Goal: Task Accomplishment & Management: Complete application form

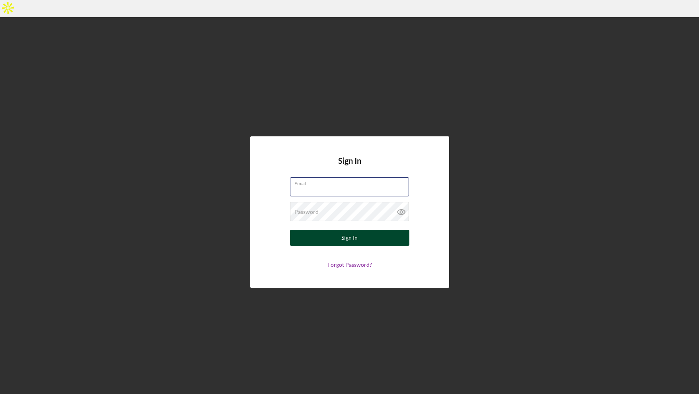
type input "[PERSON_NAME][EMAIL_ADDRESS][DOMAIN_NAME]"
click at [349, 230] on div "Sign In" at bounding box center [349, 238] width 16 height 16
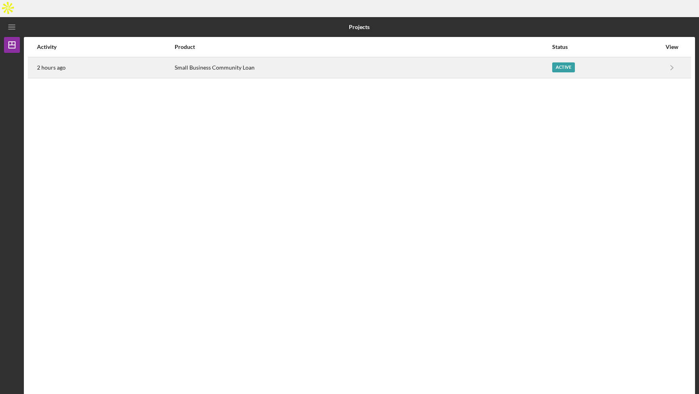
click at [244, 58] on div "Small Business Community Loan" at bounding box center [363, 68] width 377 height 20
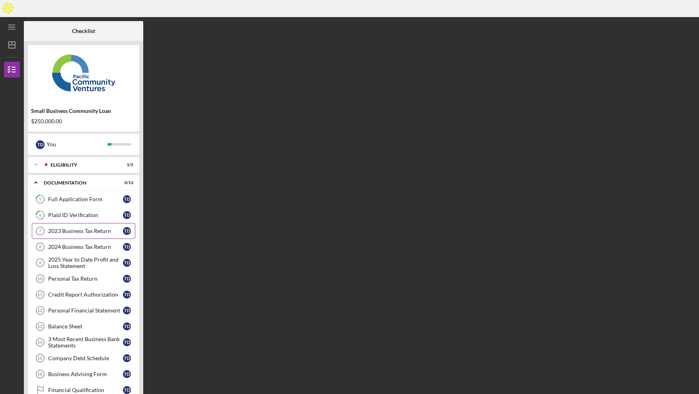
click at [80, 228] on div "2023 Business Tax Return" at bounding box center [85, 231] width 75 height 6
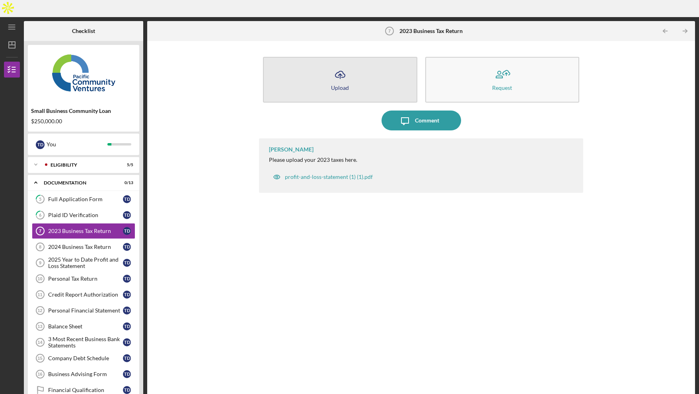
click at [358, 67] on button "Icon/Upload Upload" at bounding box center [340, 80] width 154 height 46
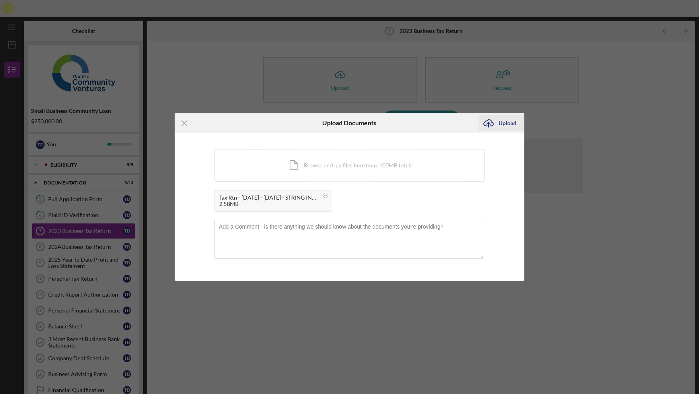
click at [500, 123] on div "Upload" at bounding box center [508, 123] width 18 height 16
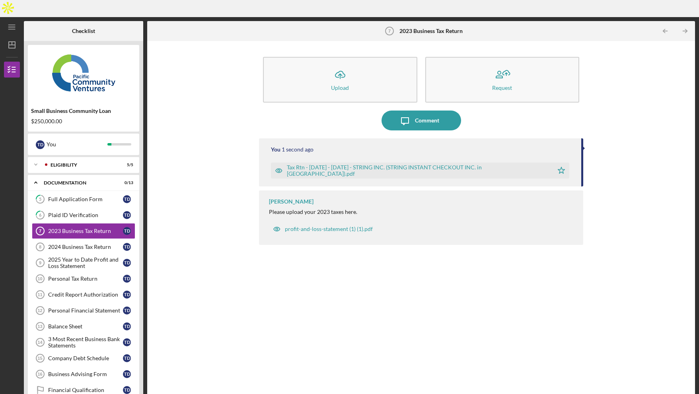
click at [82, 244] on div "2024 Business Tax Return" at bounding box center [85, 247] width 75 height 6
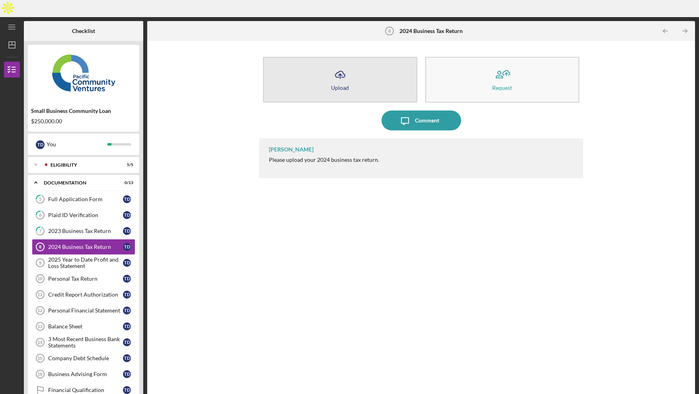
click at [345, 65] on icon "Icon/Upload" at bounding box center [340, 75] width 20 height 20
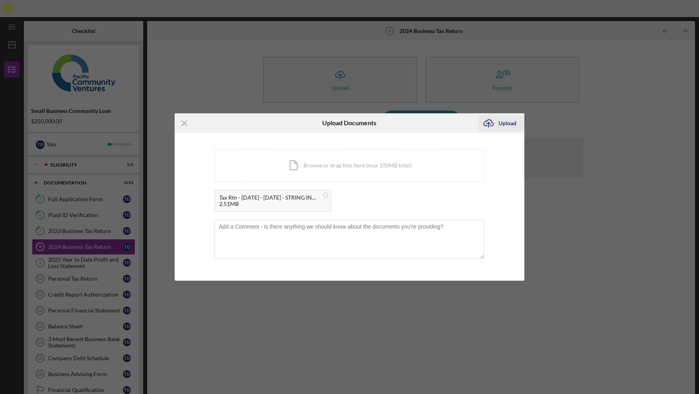
click at [496, 124] on icon "Icon/Upload" at bounding box center [489, 123] width 20 height 20
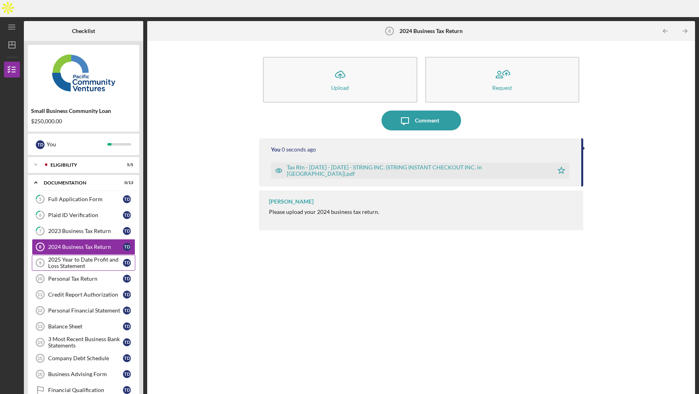
click at [72, 257] on div "2025 Year to Date Profit and Loss Statement" at bounding box center [85, 263] width 75 height 13
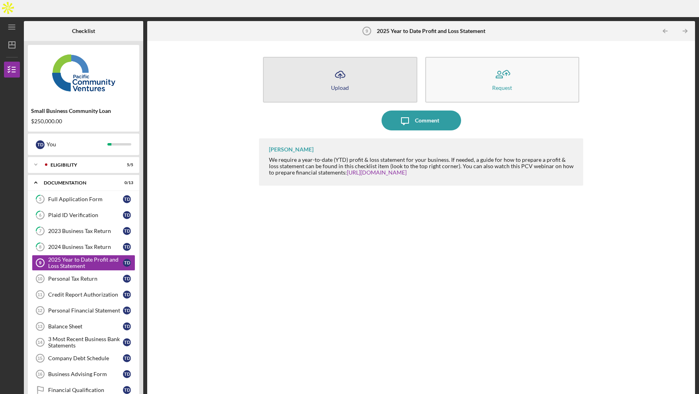
click at [349, 65] on icon "Icon/Upload" at bounding box center [340, 75] width 20 height 20
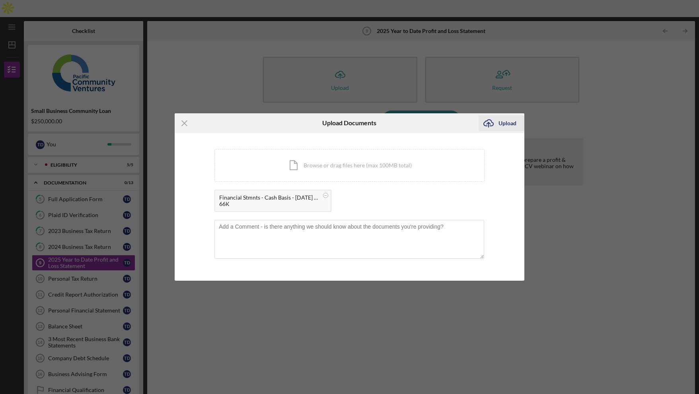
click at [506, 125] on div "Upload" at bounding box center [508, 123] width 18 height 16
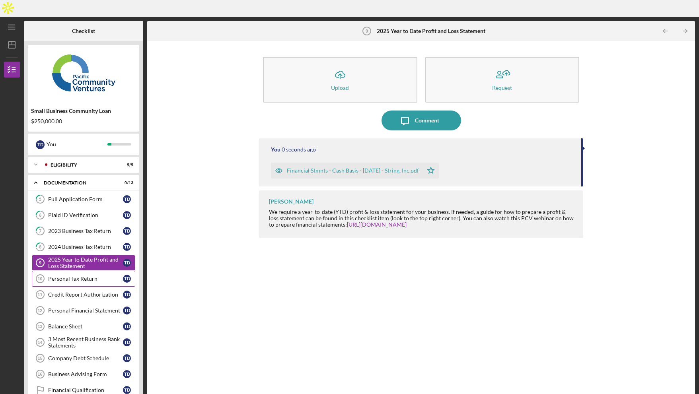
click at [66, 271] on link "Personal Tax Return 10 Personal Tax Return T D" at bounding box center [83, 279] width 103 height 16
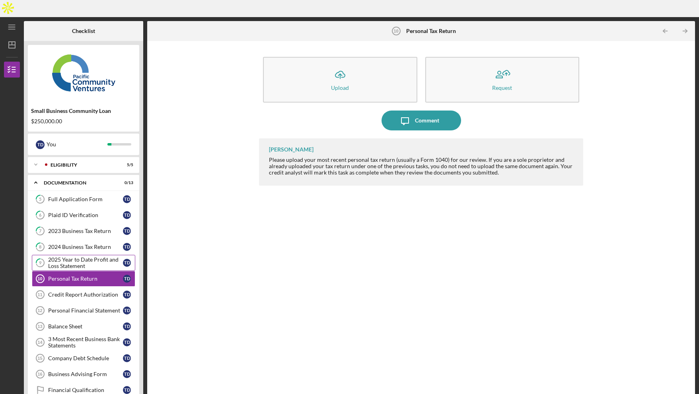
click at [70, 257] on div "2025 Year to Date Profit and Loss Statement" at bounding box center [85, 263] width 75 height 13
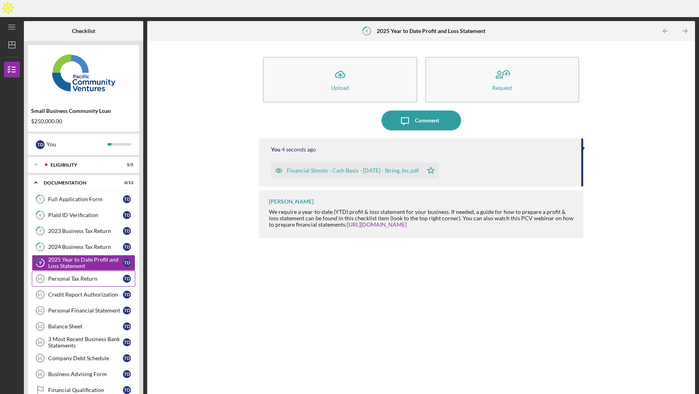
click at [69, 276] on div "Personal Tax Return" at bounding box center [85, 279] width 75 height 6
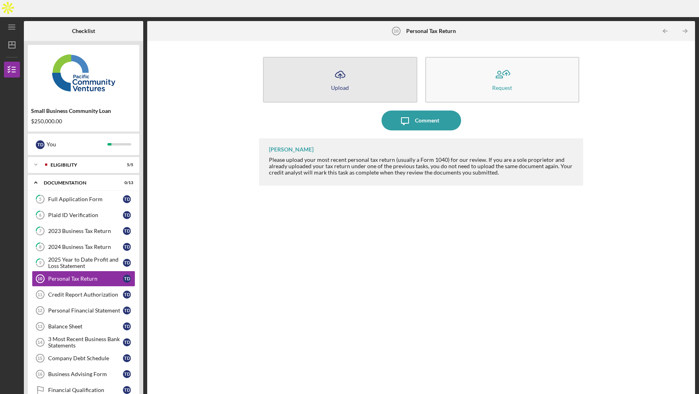
click at [349, 65] on icon "Icon/Upload" at bounding box center [340, 75] width 20 height 20
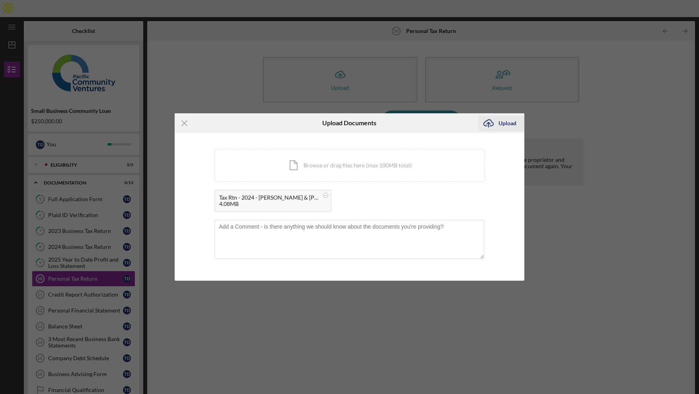
click at [500, 122] on div "Upload" at bounding box center [508, 123] width 18 height 16
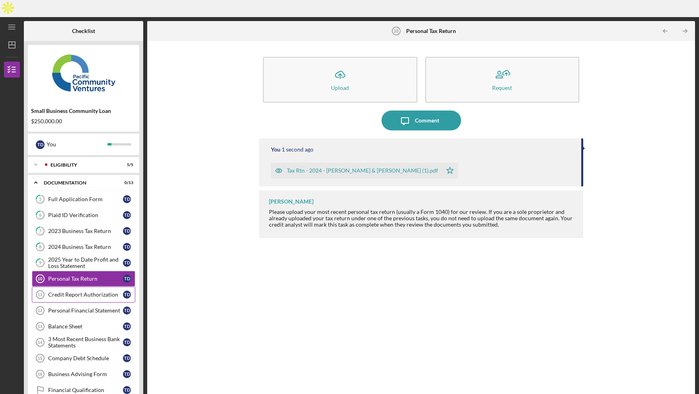
click at [81, 292] on div "Credit Report Authorization" at bounding box center [85, 295] width 75 height 6
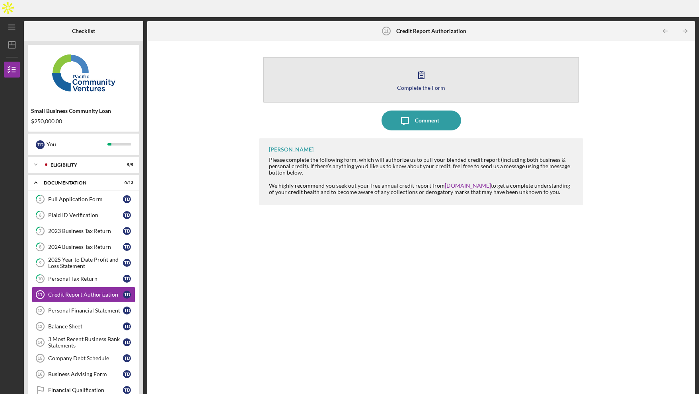
click at [426, 85] on div "Complete the Form" at bounding box center [421, 88] width 48 height 6
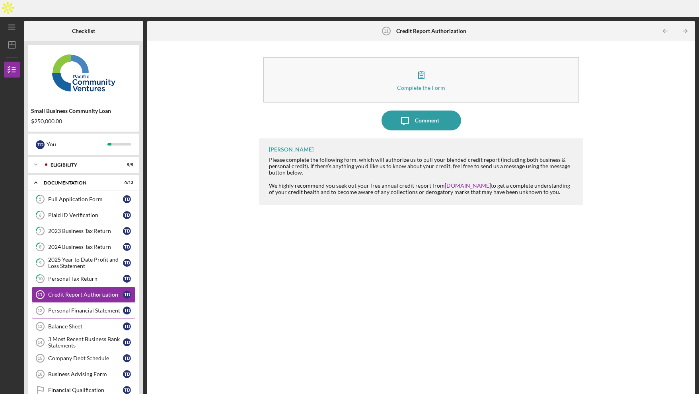
click at [91, 308] on div "Personal Financial Statement" at bounding box center [85, 311] width 75 height 6
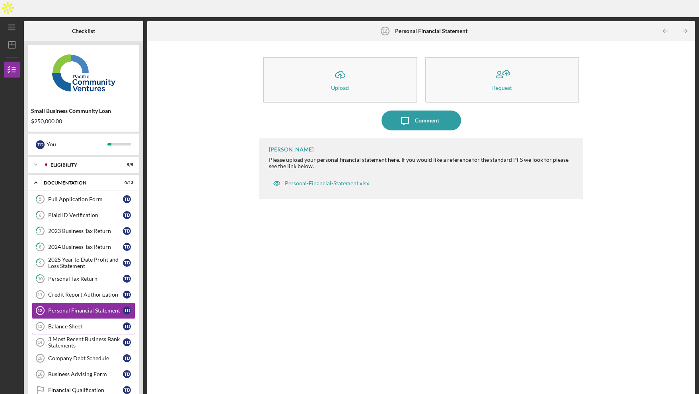
click at [66, 323] on div "Balance Sheet" at bounding box center [85, 326] width 75 height 6
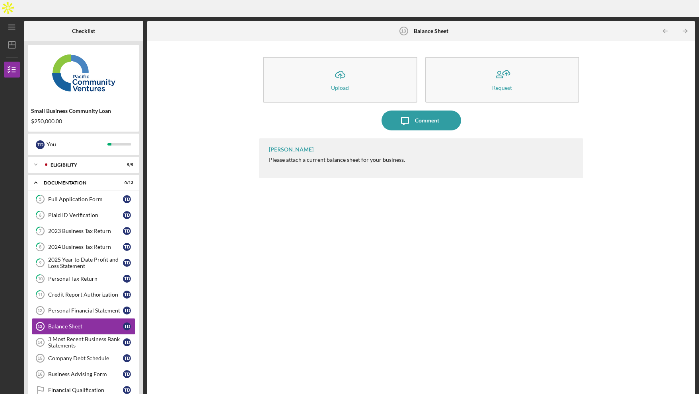
scroll to position [39, 0]
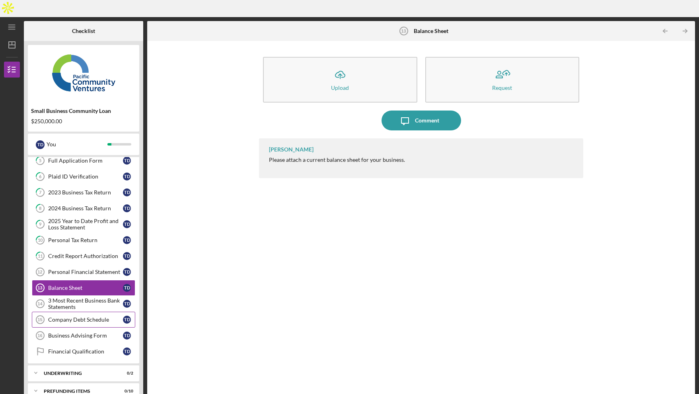
click at [66, 317] on div "Company Debt Schedule" at bounding box center [85, 320] width 75 height 6
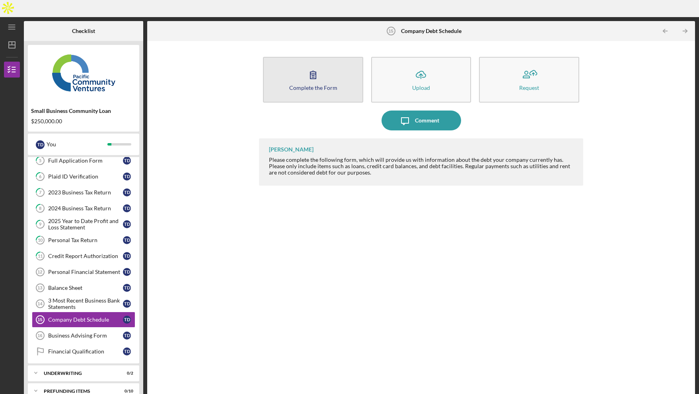
click at [317, 85] on div "Complete the Form" at bounding box center [313, 88] width 48 height 6
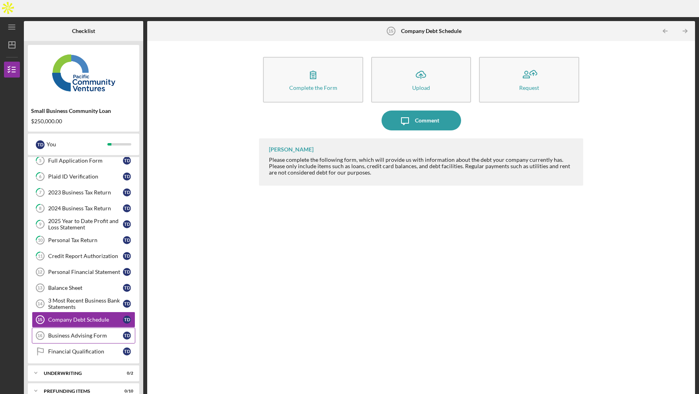
click at [72, 333] on div "Business Advising Form" at bounding box center [85, 336] width 75 height 6
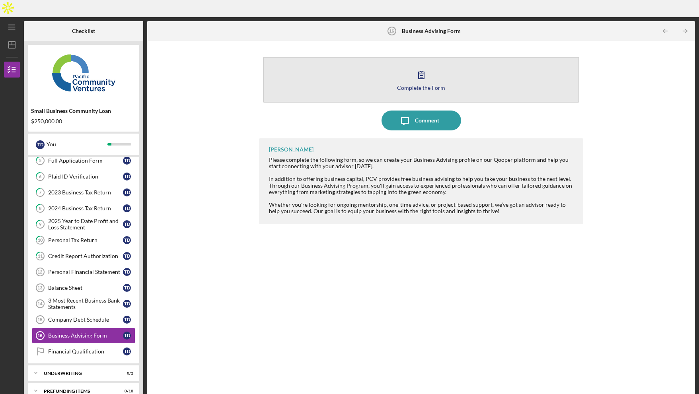
click at [414, 85] on div "Complete the Form" at bounding box center [421, 88] width 48 height 6
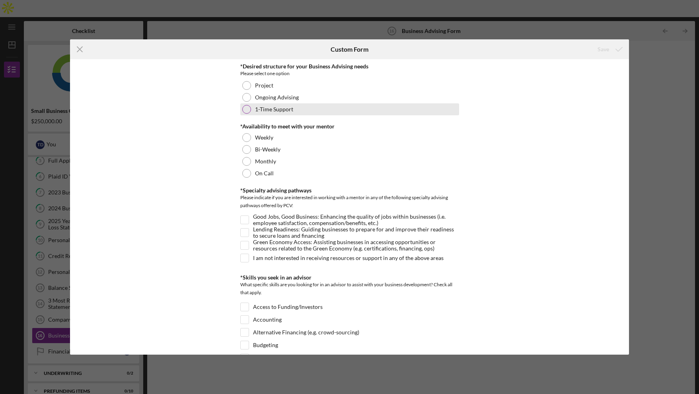
click at [243, 111] on div at bounding box center [246, 109] width 9 height 9
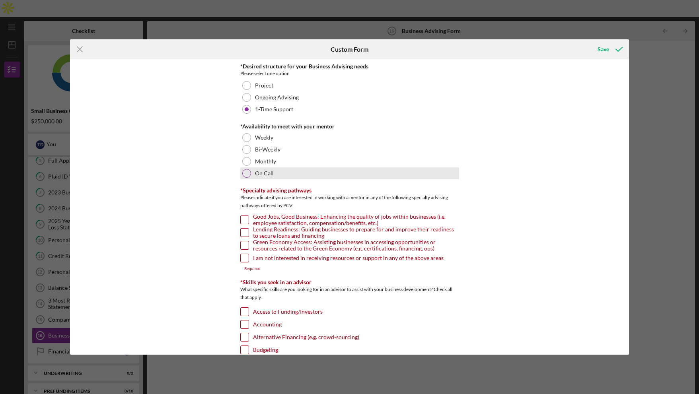
click at [249, 171] on div at bounding box center [246, 173] width 9 height 9
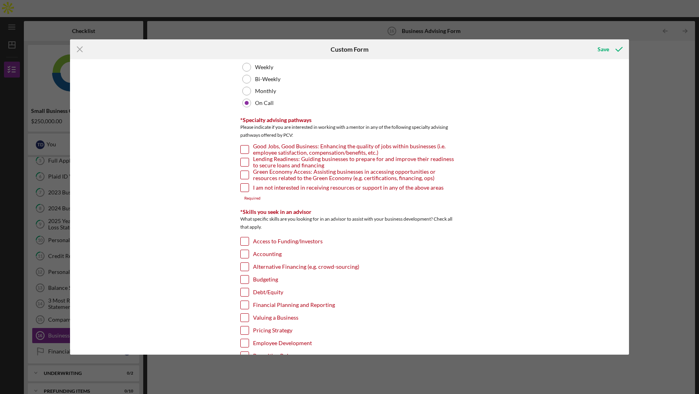
scroll to position [72, 0]
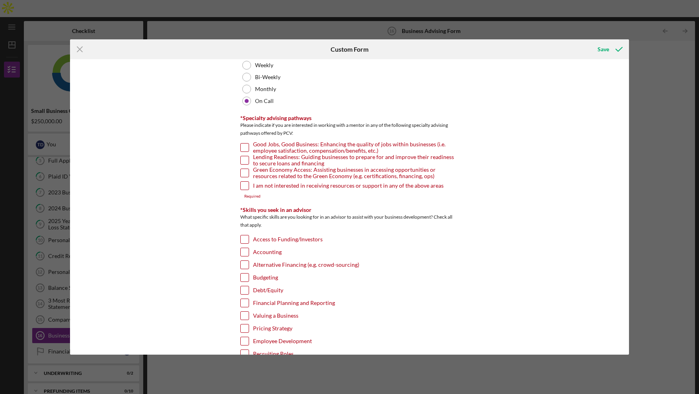
click at [247, 185] on div "I am not interested in receiving resources or support in any of the above areas" at bounding box center [349, 187] width 219 height 13
click at [241, 184] on input "I am not interested in receiving resources or support in any of the above areas" at bounding box center [245, 186] width 8 height 8
checkbox input "true"
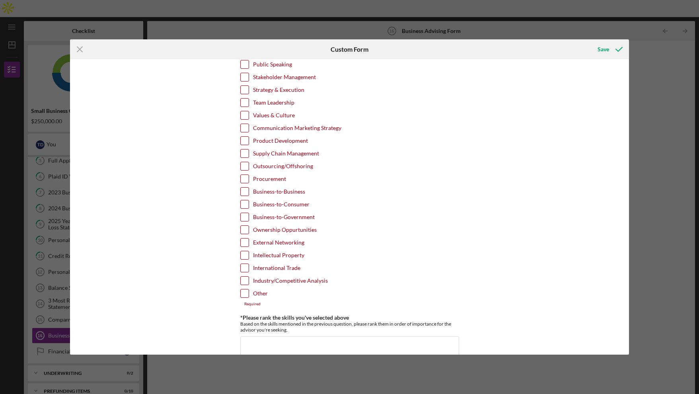
scroll to position [438, 0]
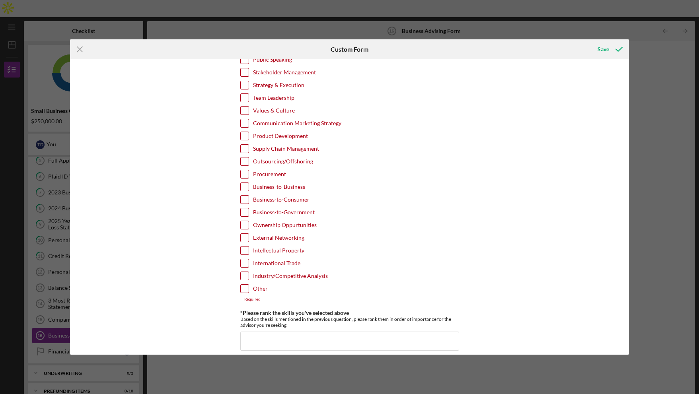
click at [242, 285] on input "Other" at bounding box center [245, 289] width 8 height 8
checkbox input "true"
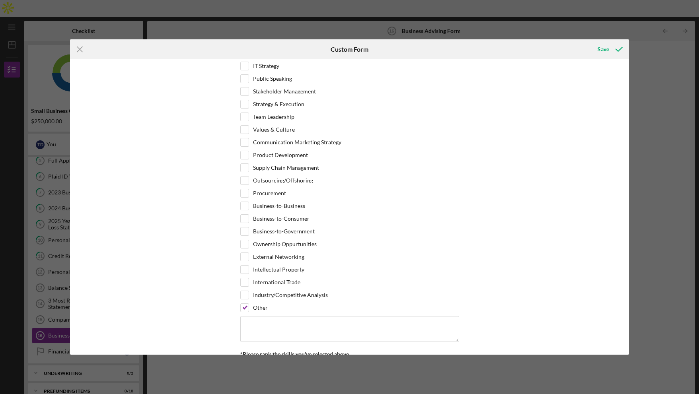
scroll to position [562, 0]
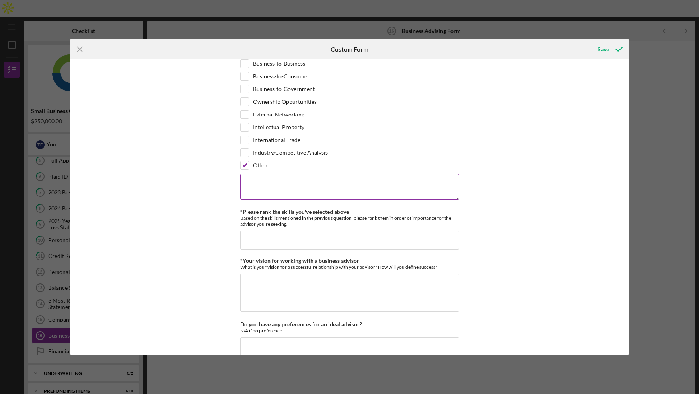
click at [288, 186] on textarea at bounding box center [349, 186] width 219 height 25
type textarea "na"
click at [293, 232] on input "*Please rank the skills you've selected above" at bounding box center [349, 240] width 219 height 19
type input "na"
click at [312, 294] on textarea "*Your vision for working with a business advisor" at bounding box center [349, 293] width 219 height 38
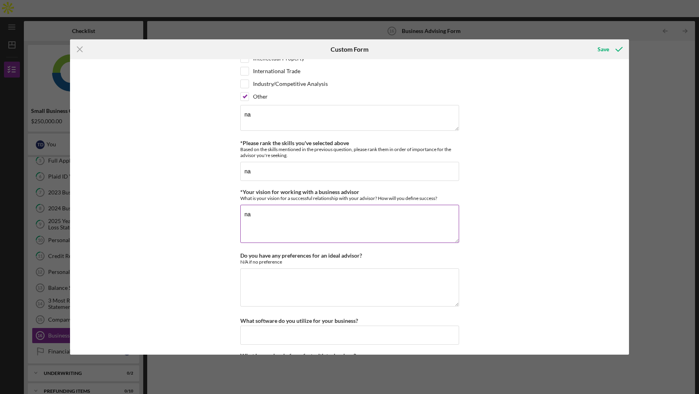
scroll to position [676, 0]
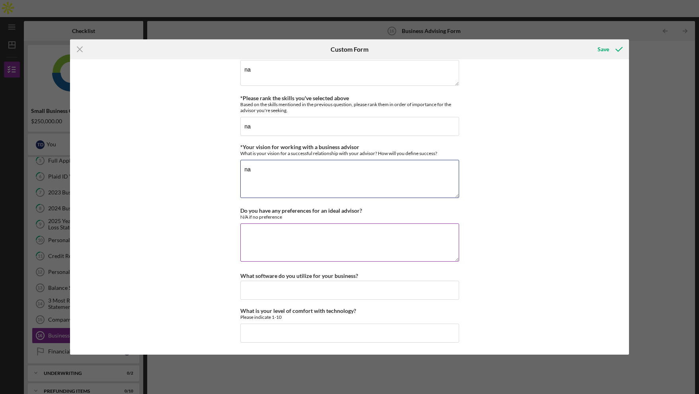
type textarea "na"
click at [315, 250] on textarea "Do you have any preferences for an ideal advisor?" at bounding box center [349, 243] width 219 height 38
type textarea "na"
click at [302, 289] on input "What software do you utilize for your business?" at bounding box center [349, 290] width 219 height 19
type input "na"
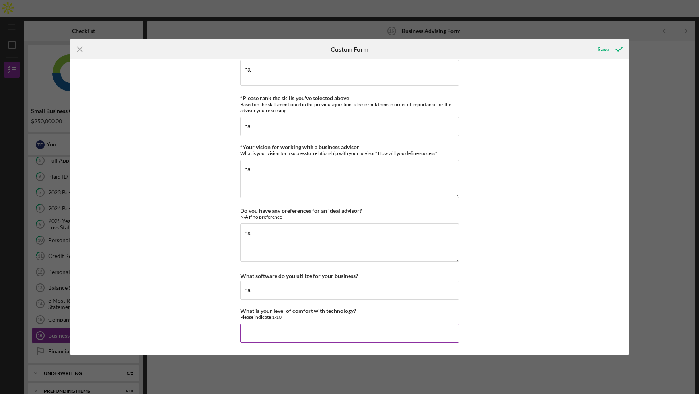
click at [280, 327] on input "What is your level of comfort with technology?" at bounding box center [349, 333] width 219 height 19
type input "10"
click at [607, 56] on div "Save" at bounding box center [604, 49] width 12 height 16
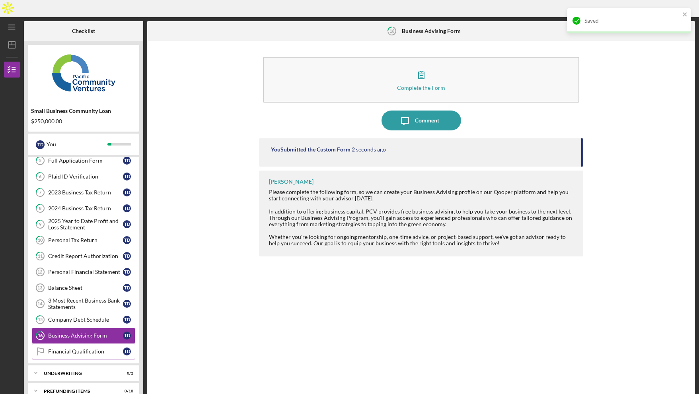
click at [83, 349] on div "Financial Qualification" at bounding box center [85, 352] width 75 height 6
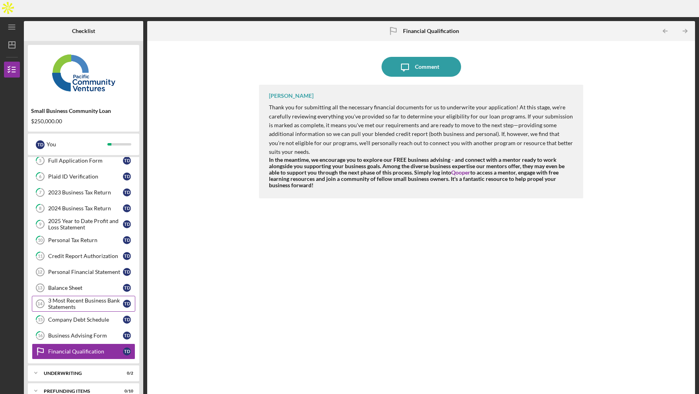
click at [71, 298] on div "3 Most Recent Business Bank Statements" at bounding box center [85, 304] width 75 height 13
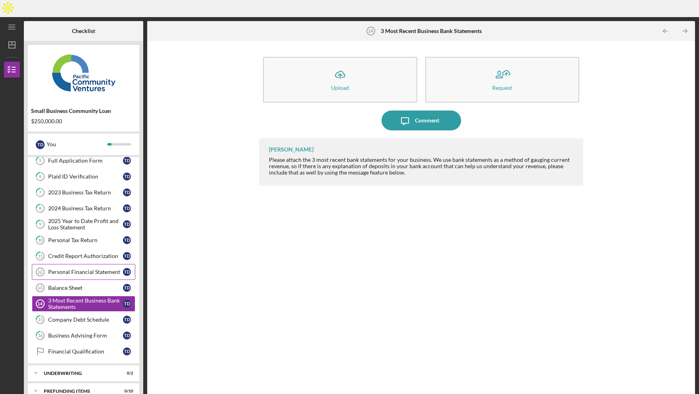
click at [80, 269] on div "Personal Financial Statement" at bounding box center [85, 272] width 75 height 6
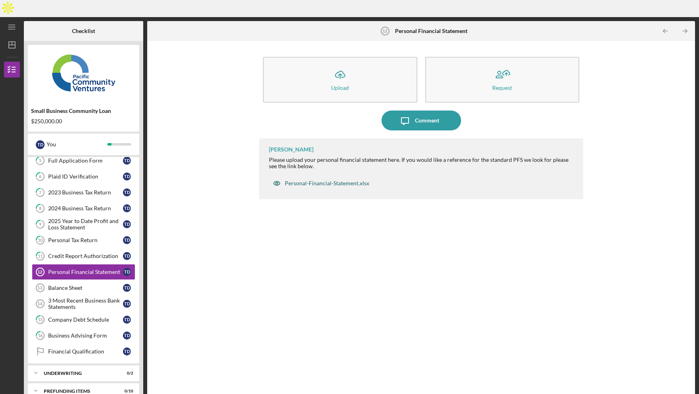
click at [307, 180] on div "Personal-Financial-Statement.xlsx" at bounding box center [327, 183] width 84 height 6
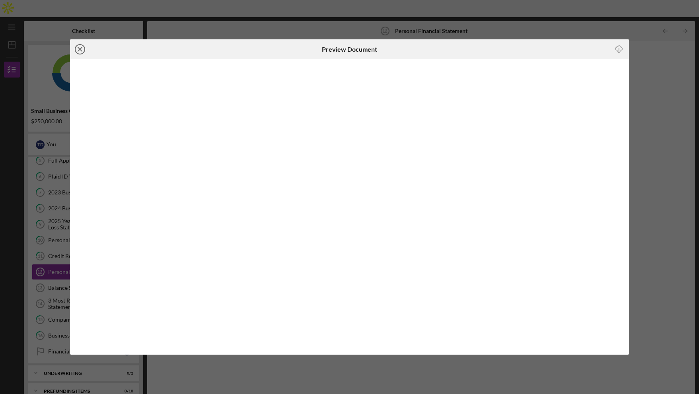
click at [82, 51] on line at bounding box center [80, 49] width 4 height 4
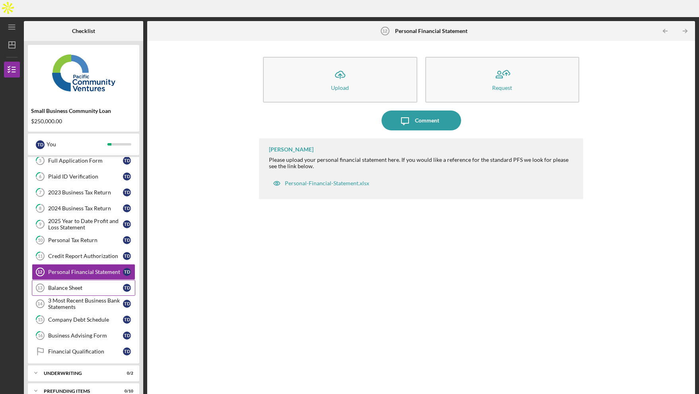
click at [62, 285] on div "Balance Sheet" at bounding box center [85, 288] width 75 height 6
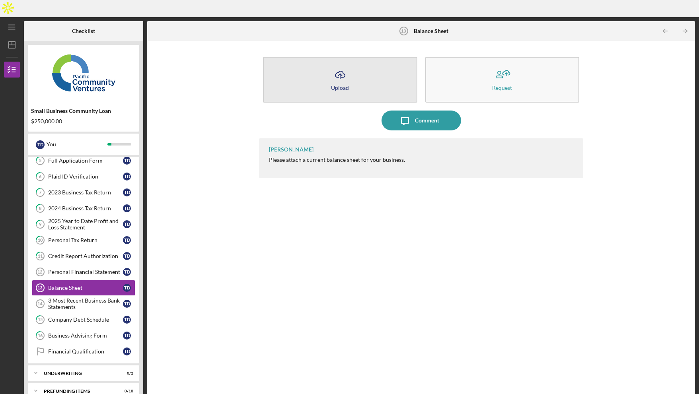
click at [329, 64] on button "Icon/Upload Upload" at bounding box center [340, 80] width 154 height 46
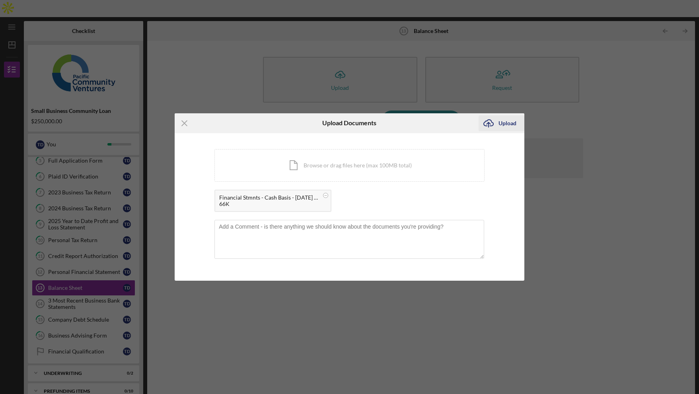
click at [504, 124] on div "Upload" at bounding box center [508, 123] width 18 height 16
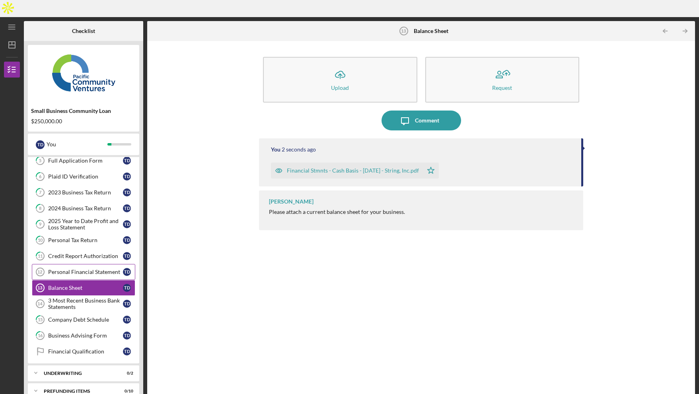
click at [76, 269] on div "Personal Financial Statement" at bounding box center [85, 272] width 75 height 6
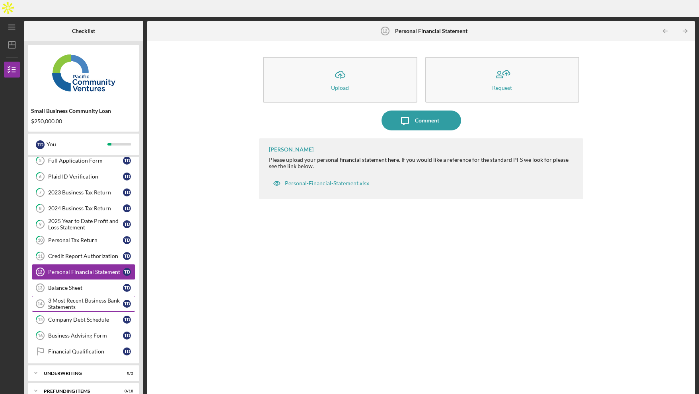
click at [72, 298] on div "3 Most Recent Business Bank Statements" at bounding box center [85, 304] width 75 height 13
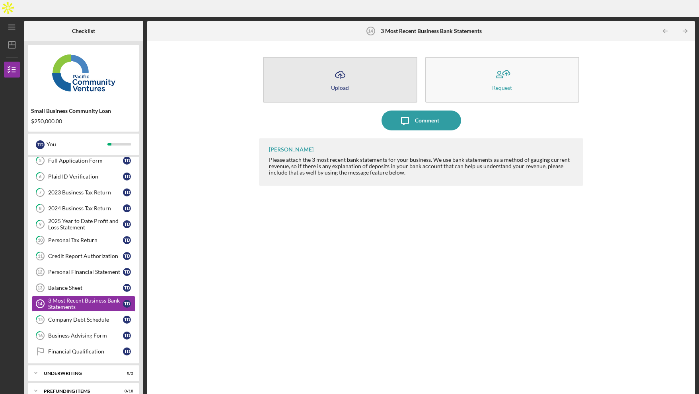
click at [346, 85] on div "Upload" at bounding box center [340, 88] width 18 height 6
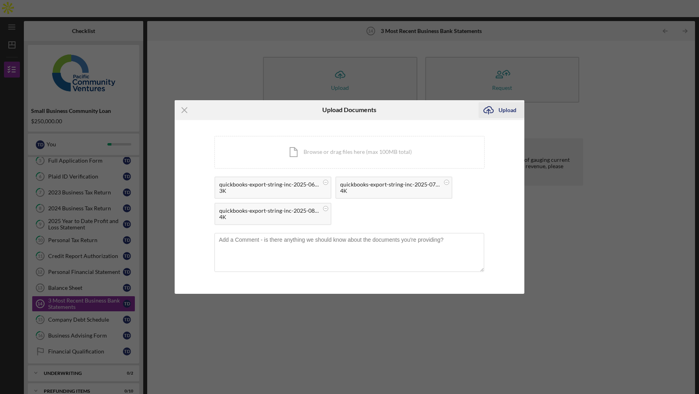
click at [496, 117] on icon "Icon/Upload" at bounding box center [489, 110] width 20 height 20
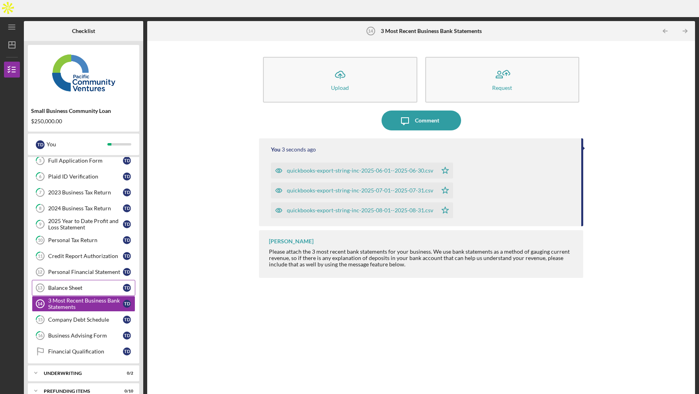
click at [66, 280] on link "Balance Sheet 13 Balance Sheet T D" at bounding box center [83, 288] width 103 height 16
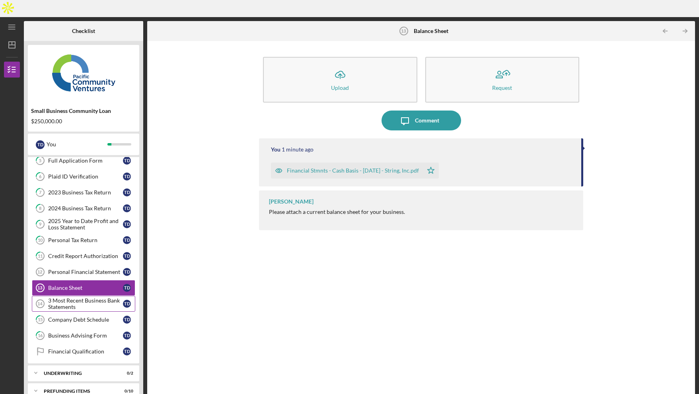
click at [71, 298] on div "3 Most Recent Business Bank Statements" at bounding box center [85, 304] width 75 height 13
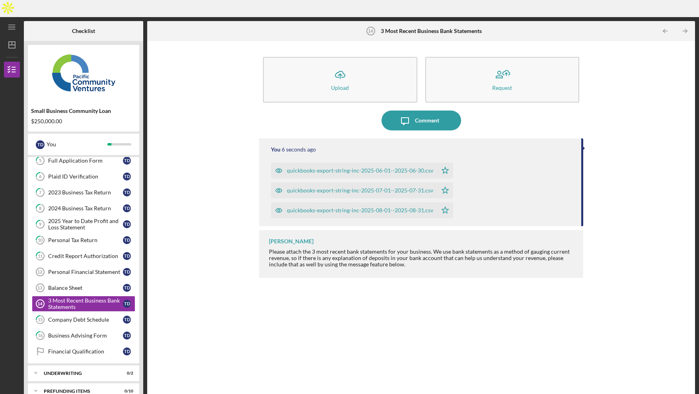
click at [545, 167] on div "quickbooks-export-string-inc-2025-06-01--2025-06-30.csv Icon/Star quickbooks-ex…" at bounding box center [422, 189] width 302 height 60
click at [524, 89] on div "Icon/Upload Upload Request" at bounding box center [421, 80] width 324 height 54
click at [420, 167] on div "quickbooks-export-string-inc-2025-06-01--2025-06-30.csv" at bounding box center [360, 170] width 146 height 6
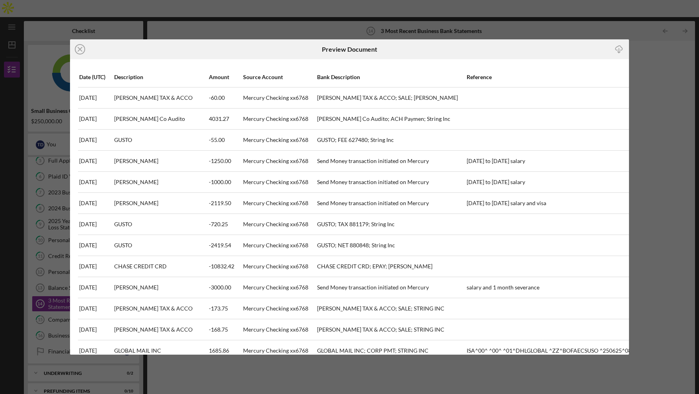
click at [52, 258] on div "Icon/Close Preview Document Icon/Download Date (UTC) Description Amount Source …" at bounding box center [349, 197] width 699 height 394
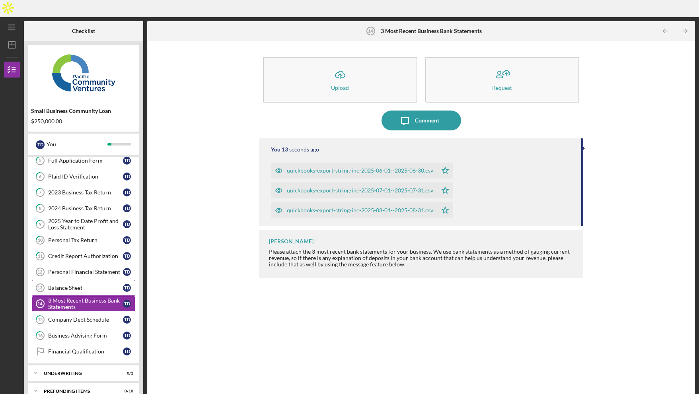
click at [62, 285] on div "Balance Sheet" at bounding box center [85, 288] width 75 height 6
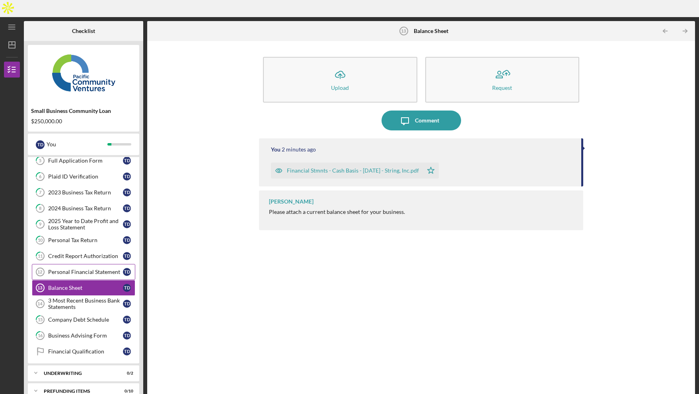
click at [81, 269] on div "Personal Financial Statement" at bounding box center [85, 272] width 75 height 6
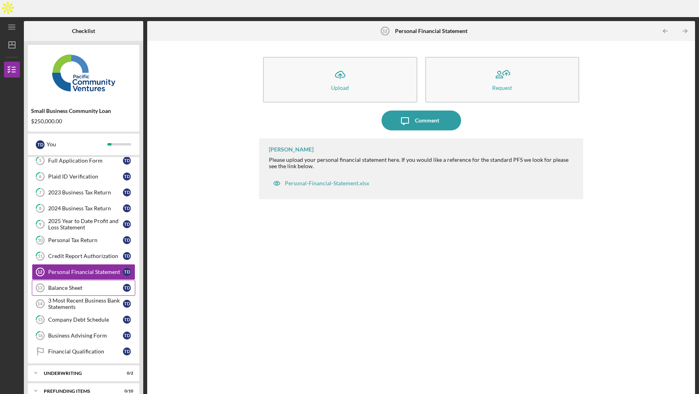
click at [72, 285] on div "Balance Sheet" at bounding box center [85, 288] width 75 height 6
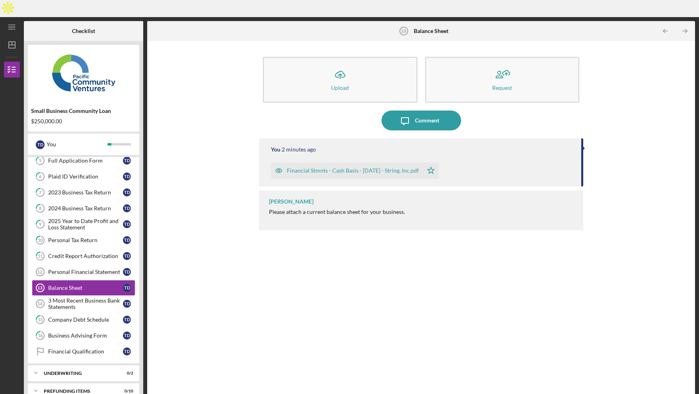
click at [356, 209] on div "Please attach a current balance sheet for your business." at bounding box center [337, 212] width 136 height 6
click at [415, 111] on button "Icon/Message Comment" at bounding box center [422, 121] width 80 height 20
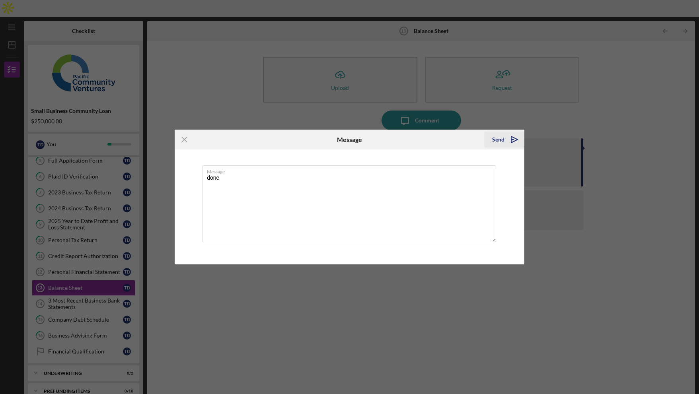
type textarea "done"
click at [505, 133] on icon "Icon/icon-invite-send" at bounding box center [514, 140] width 20 height 20
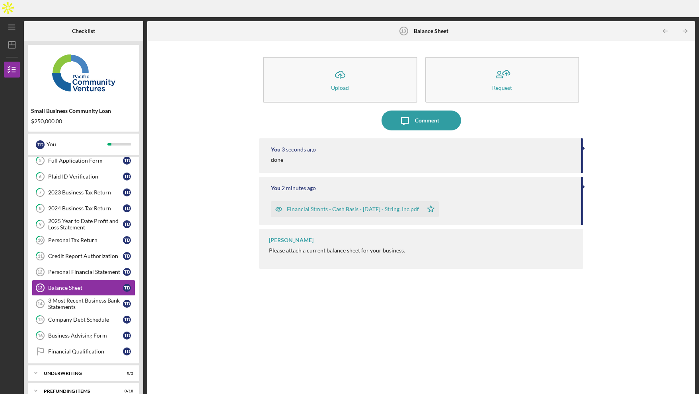
click at [379, 206] on div "Financial Stmnts - Cash Basis - [DATE] - String, Inc.pdf" at bounding box center [353, 209] width 132 height 6
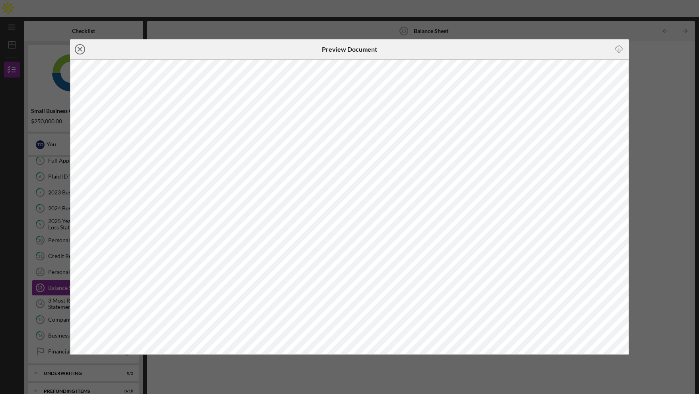
click at [79, 47] on icon "Icon/Close" at bounding box center [80, 49] width 20 height 20
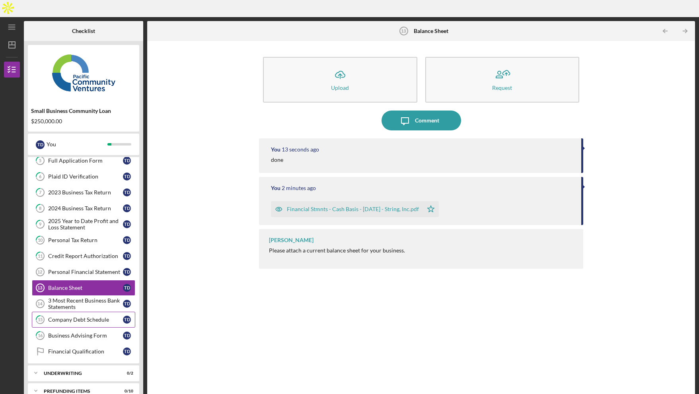
click at [68, 312] on link "15 Company Debt Schedule T D" at bounding box center [83, 320] width 103 height 16
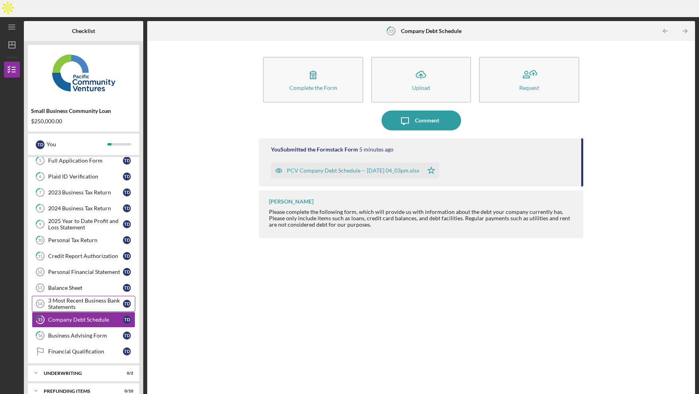
click at [77, 298] on div "3 Most Recent Business Bank Statements" at bounding box center [85, 304] width 75 height 13
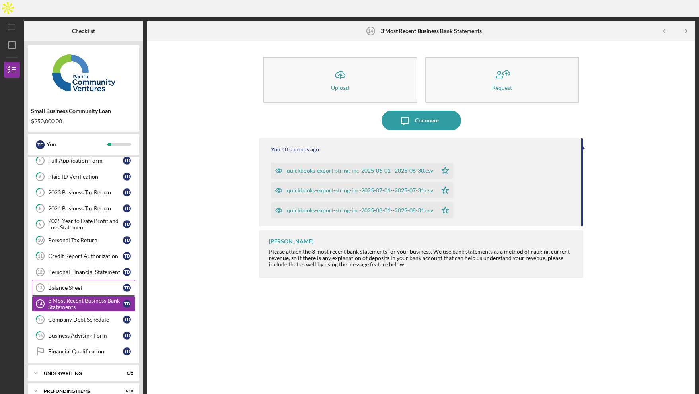
click at [77, 285] on div "Balance Sheet" at bounding box center [85, 288] width 75 height 6
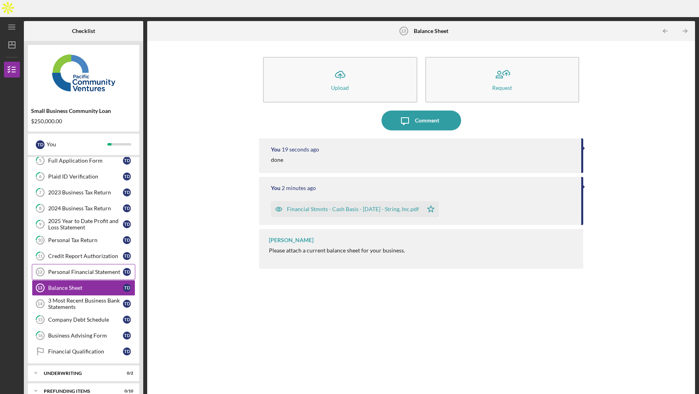
click at [78, 269] on div "Personal Financial Statement" at bounding box center [85, 272] width 75 height 6
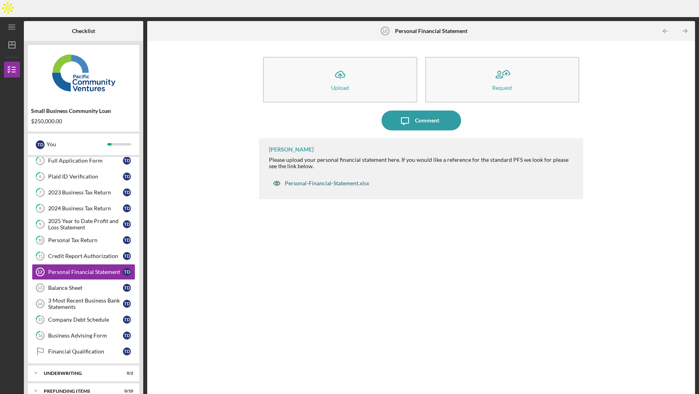
click at [319, 180] on div "Personal-Financial-Statement.xlsx" at bounding box center [327, 183] width 84 height 6
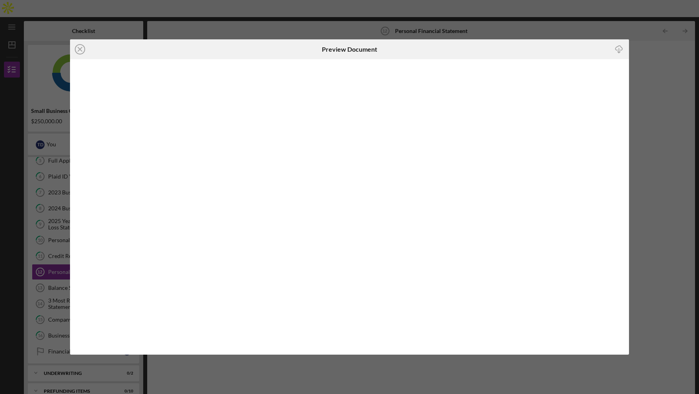
click at [615, 44] on icon "Icon/Download" at bounding box center [619, 50] width 18 height 18
click at [80, 52] on icon "Icon/Close" at bounding box center [80, 49] width 20 height 20
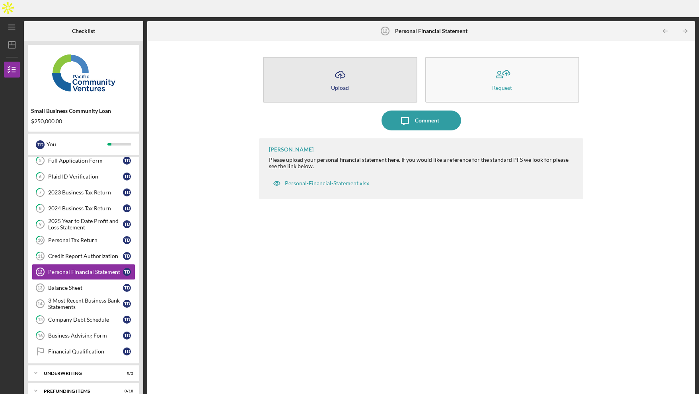
click at [347, 65] on icon "Icon/Upload" at bounding box center [340, 75] width 20 height 20
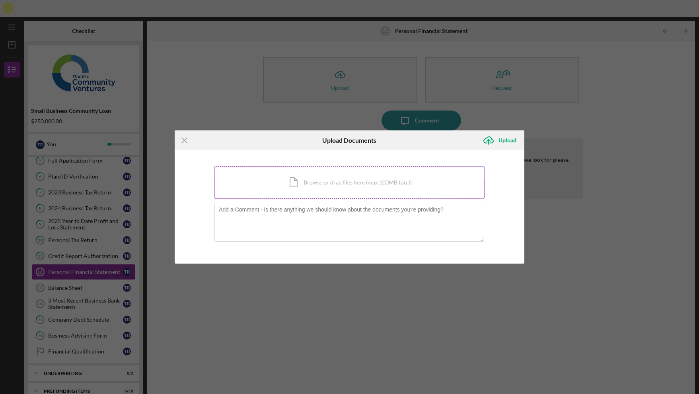
click at [364, 179] on div "Icon/Document Browse or drag files here (max 100MB total) Tap to choose files o…" at bounding box center [349, 182] width 270 height 33
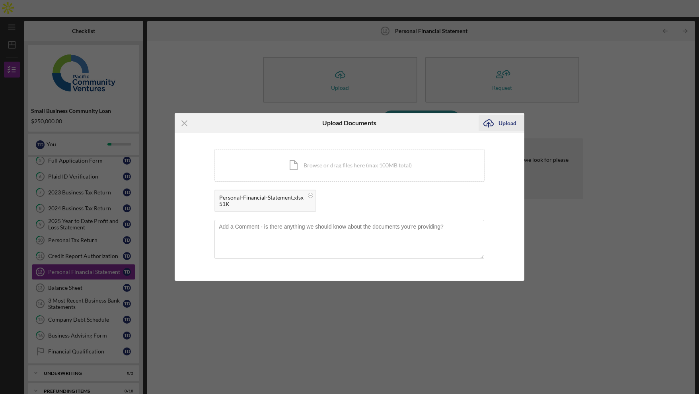
click at [498, 120] on button "Icon/Upload Upload" at bounding box center [502, 123] width 46 height 16
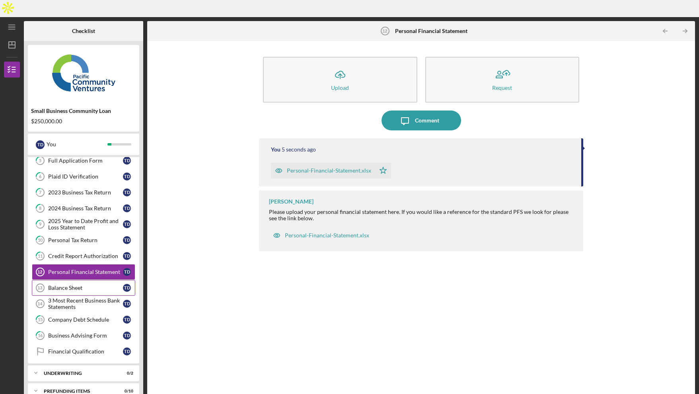
click at [53, 285] on div "Balance Sheet" at bounding box center [85, 288] width 75 height 6
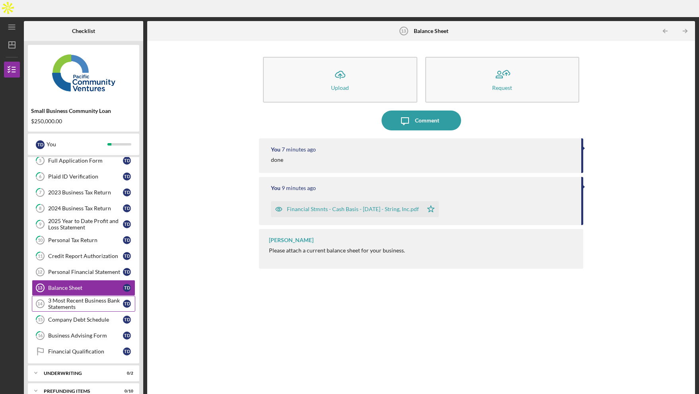
click at [74, 298] on div "3 Most Recent Business Bank Statements" at bounding box center [85, 304] width 75 height 13
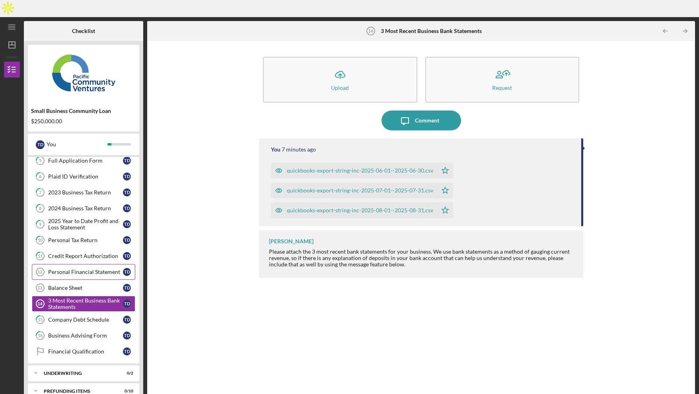
click at [70, 269] on div "Personal Financial Statement" at bounding box center [85, 272] width 75 height 6
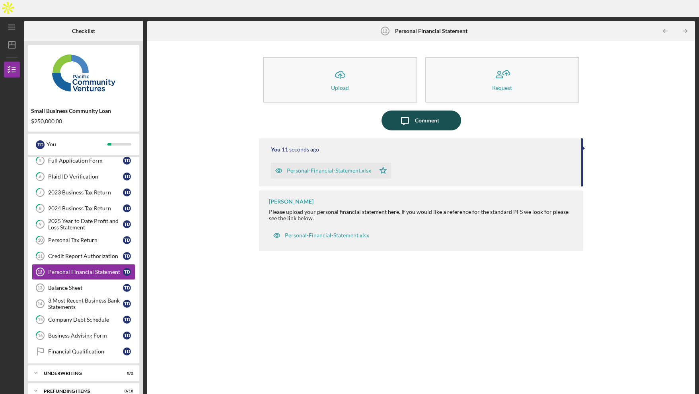
click at [408, 111] on icon "Icon/Message" at bounding box center [405, 121] width 20 height 20
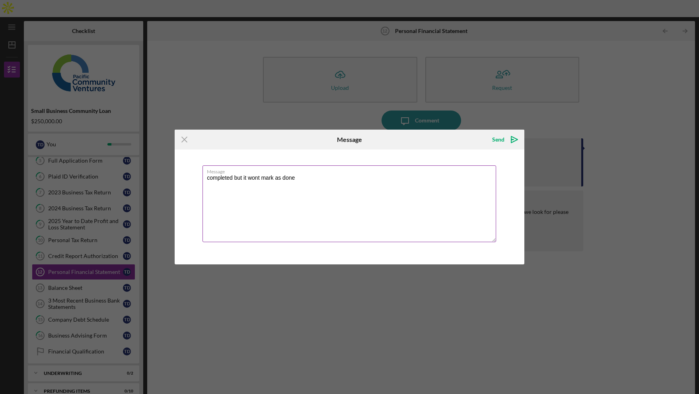
drag, startPoint x: 311, startPoint y: 181, endPoint x: 206, endPoint y: 180, distance: 104.6
click at [206, 180] on textarea "completed but it wont mark as done" at bounding box center [350, 204] width 294 height 77
type textarea "completed but it wont mark as done"
click at [508, 139] on icon "Icon/icon-invite-send" at bounding box center [514, 140] width 20 height 20
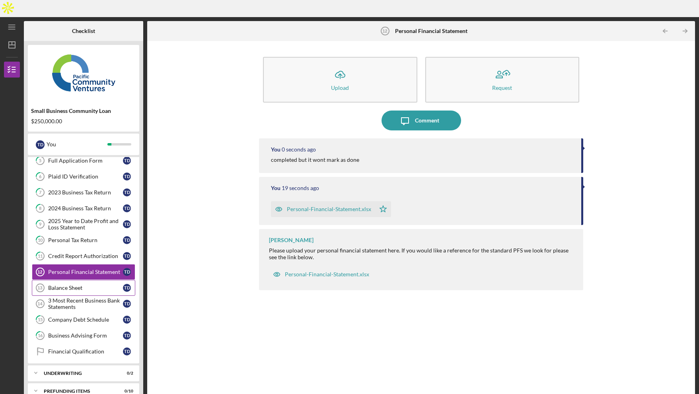
click at [70, 285] on div "Balance Sheet" at bounding box center [85, 288] width 75 height 6
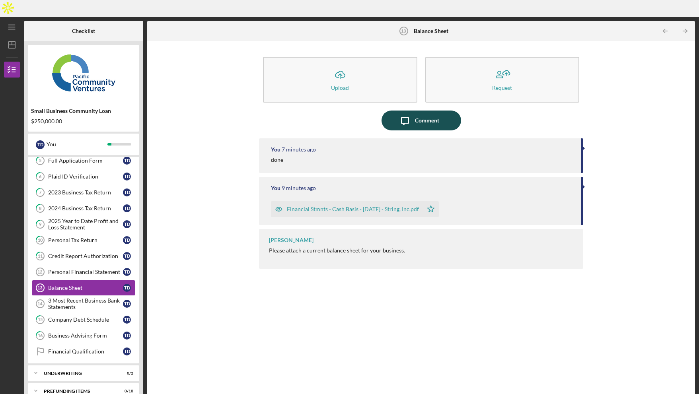
click at [415, 111] on div "Comment" at bounding box center [427, 121] width 24 height 20
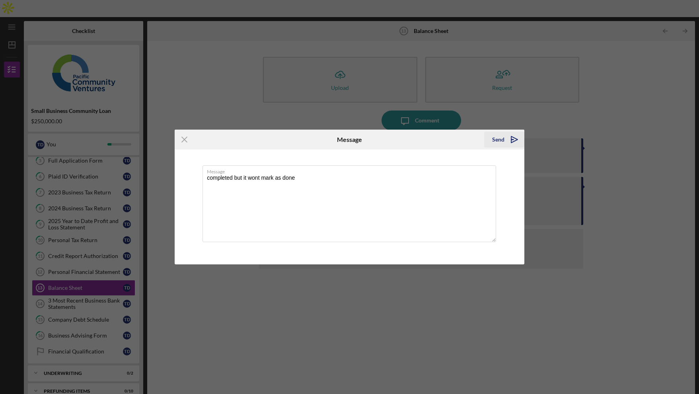
type textarea "completed but it wont mark as done"
click at [500, 139] on div "Send" at bounding box center [498, 140] width 12 height 16
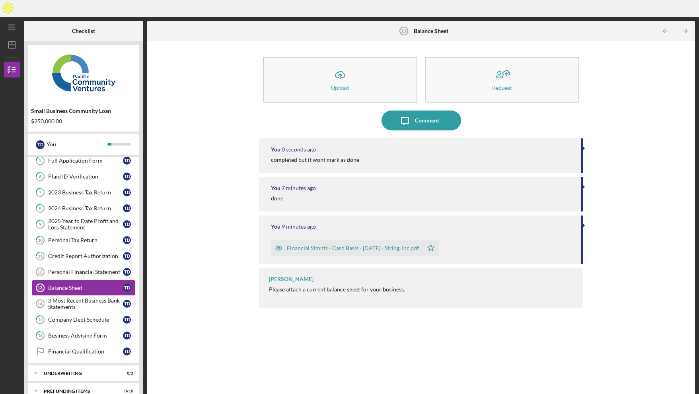
click at [56, 298] on div "3 Most Recent Business Bank Statements" at bounding box center [85, 304] width 75 height 13
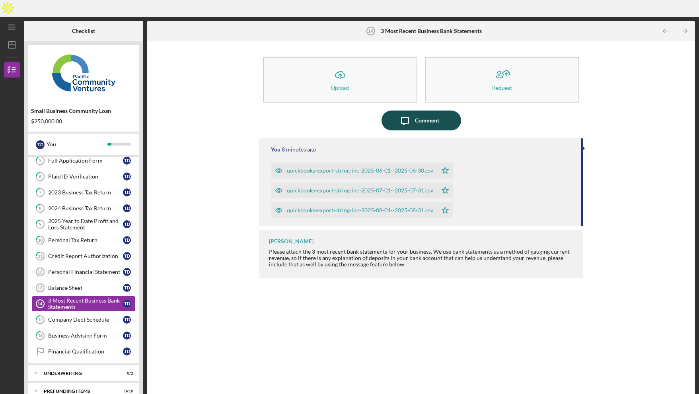
click at [417, 111] on div "Comment" at bounding box center [427, 121] width 24 height 20
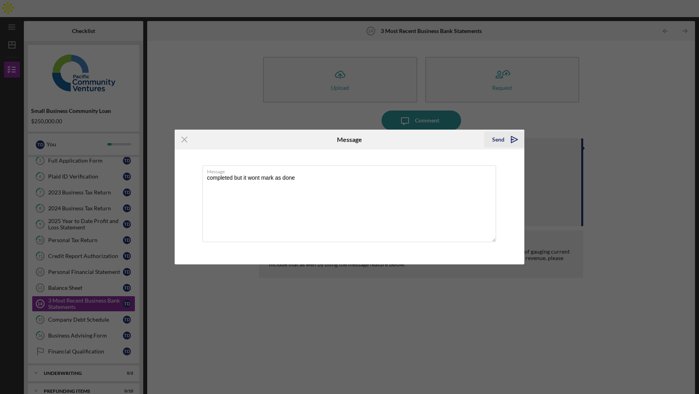
type textarea "completed but it wont mark as done"
click at [510, 140] on icon "Icon/icon-invite-send" at bounding box center [514, 140] width 20 height 20
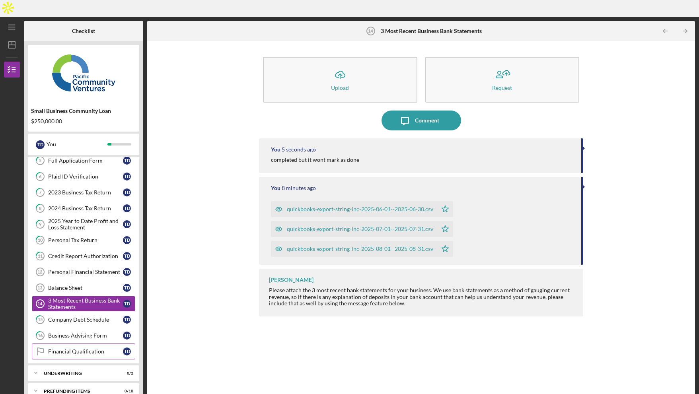
click at [80, 349] on div "Financial Qualification" at bounding box center [85, 352] width 75 height 6
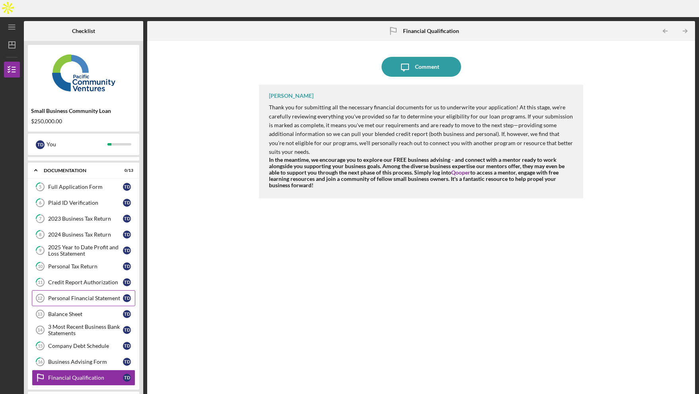
scroll to position [39, 0]
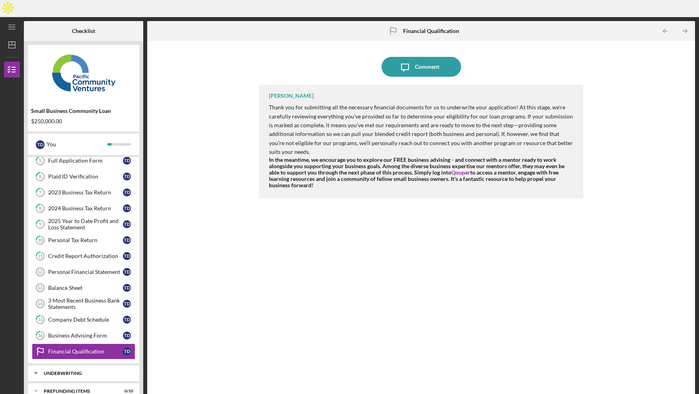
click at [77, 371] on div "Underwriting" at bounding box center [87, 373] width 86 height 5
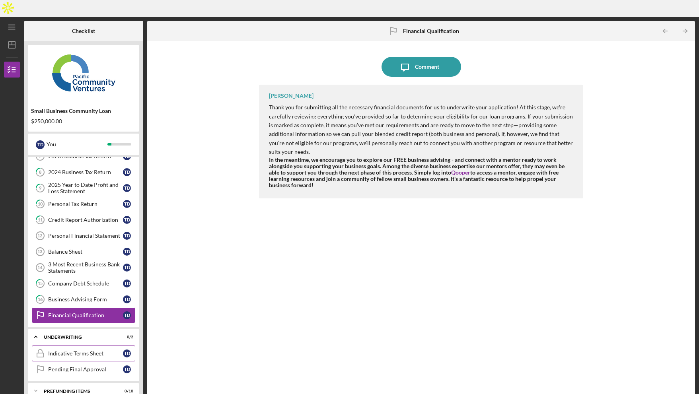
click at [74, 351] on div "Indicative Terms Sheet" at bounding box center [85, 354] width 75 height 6
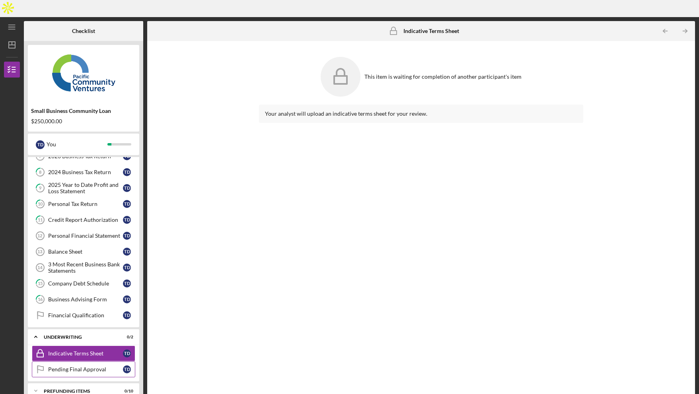
click at [82, 366] on div "Pending Final Approval" at bounding box center [85, 369] width 75 height 6
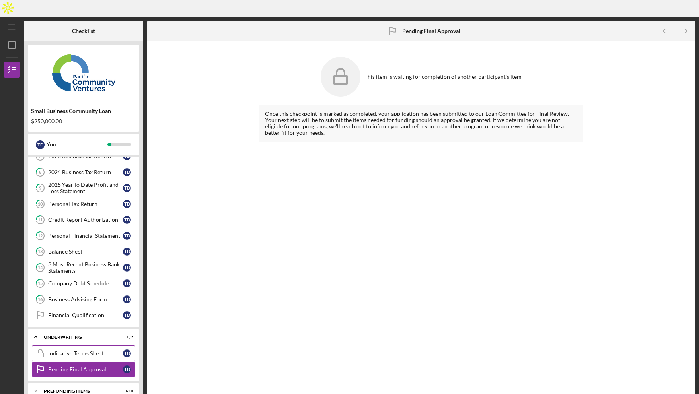
click at [78, 346] on link "Indicative Terms Sheet Indicative Terms Sheet T D" at bounding box center [83, 354] width 103 height 16
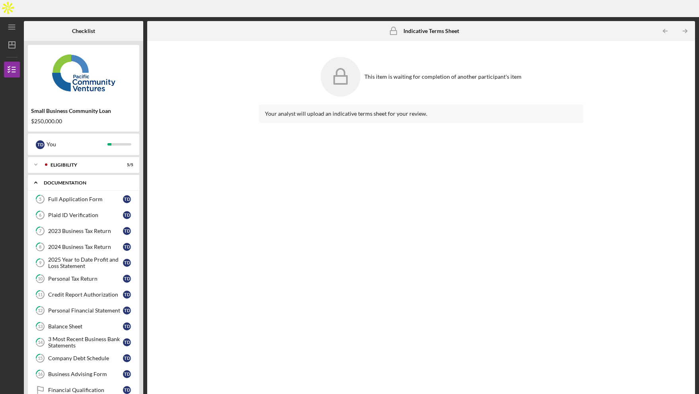
click at [54, 181] on div "Documentation" at bounding box center [87, 183] width 86 height 5
